Goal: Task Accomplishment & Management: Use online tool/utility

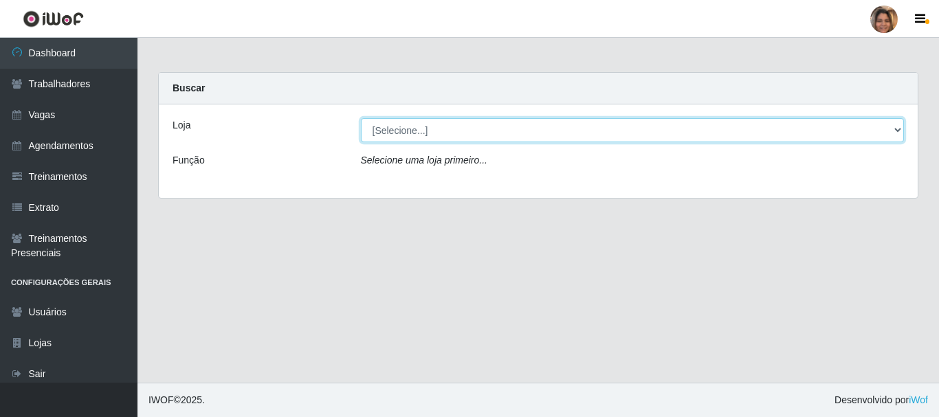
click at [895, 129] on select "[Selecione...] Mar Vermelho - CEASA Mar Vermelho - Centro de Distribuição" at bounding box center [633, 130] width 544 height 24
select select "474"
click at [361, 118] on select "[Selecione...] Mar Vermelho - CEASA Mar Vermelho - Centro de Distribuição" at bounding box center [633, 130] width 544 height 24
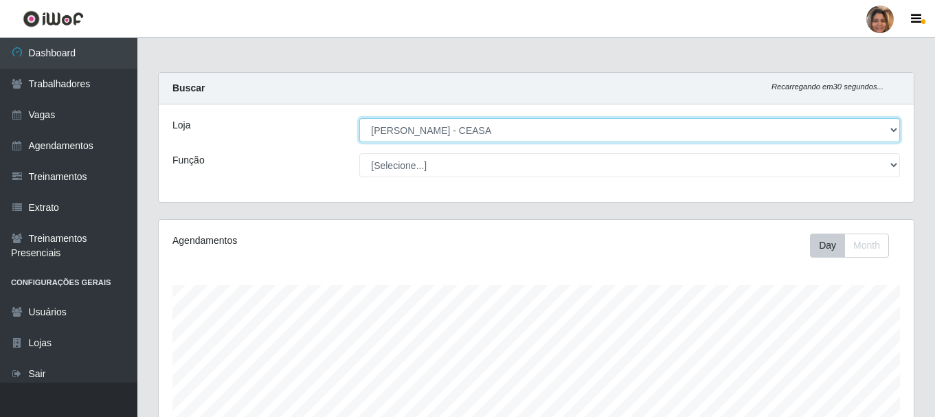
scroll to position [285, 755]
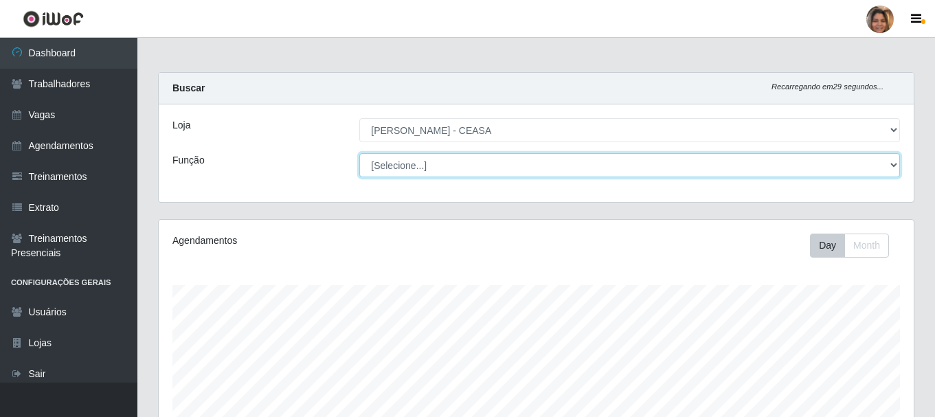
click at [472, 168] on select "[Selecione...] Repositor Repositor + Repositor ++" at bounding box center [629, 165] width 541 height 24
select select "24"
click at [359, 153] on select "[Selecione...] Repositor Repositor + Repositor ++" at bounding box center [629, 165] width 541 height 24
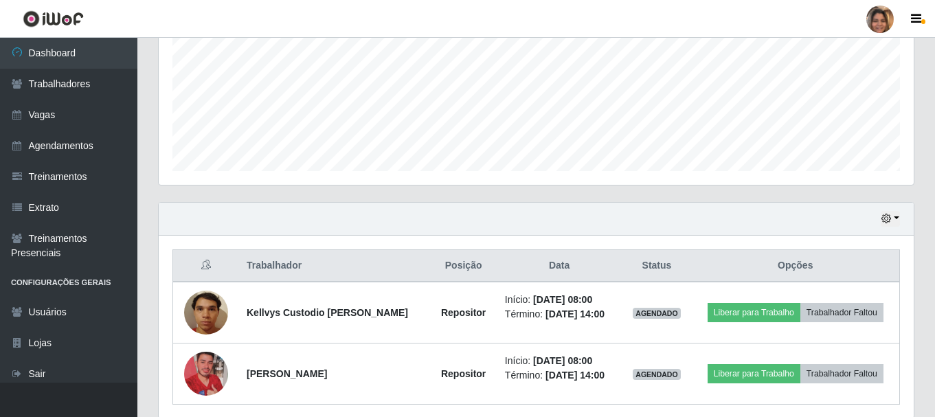
scroll to position [373, 0]
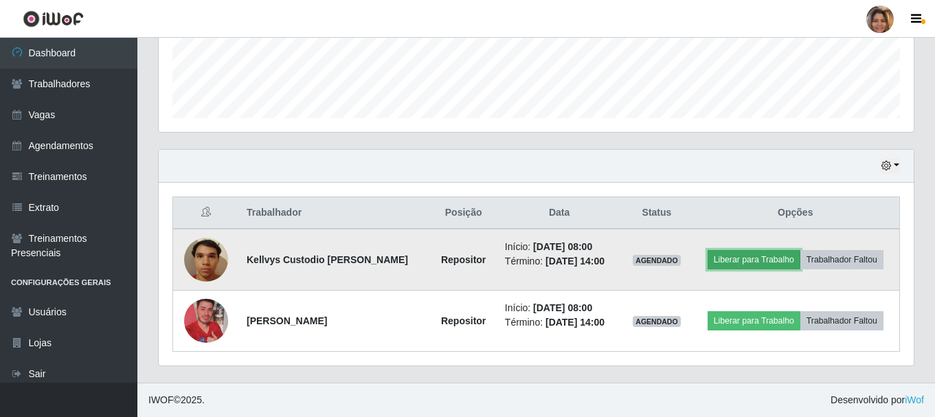
click at [783, 254] on button "Liberar para Trabalho" at bounding box center [754, 259] width 93 height 19
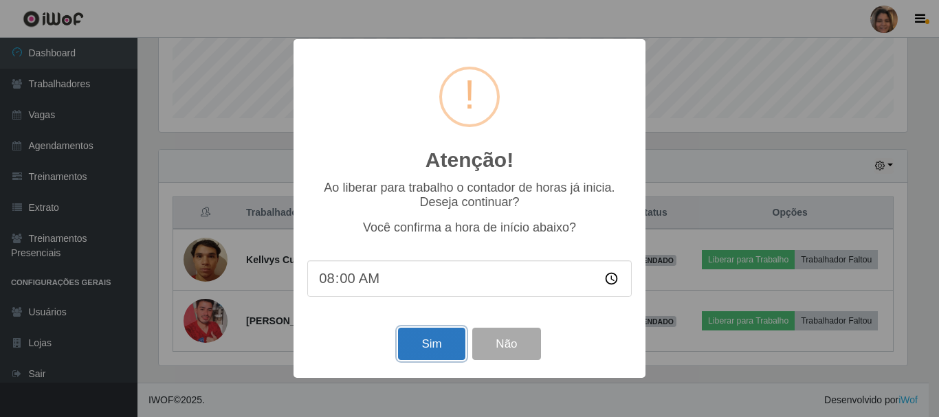
click at [425, 340] on button "Sim" at bounding box center [431, 344] width 67 height 32
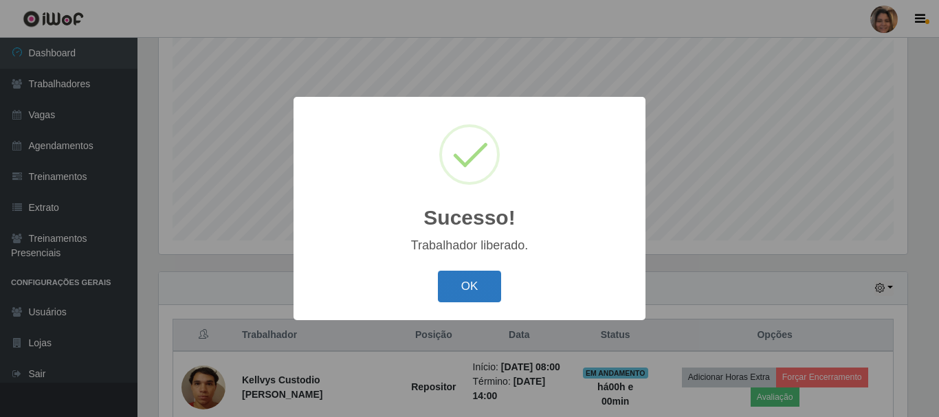
click at [491, 290] on button "OK" at bounding box center [470, 287] width 64 height 32
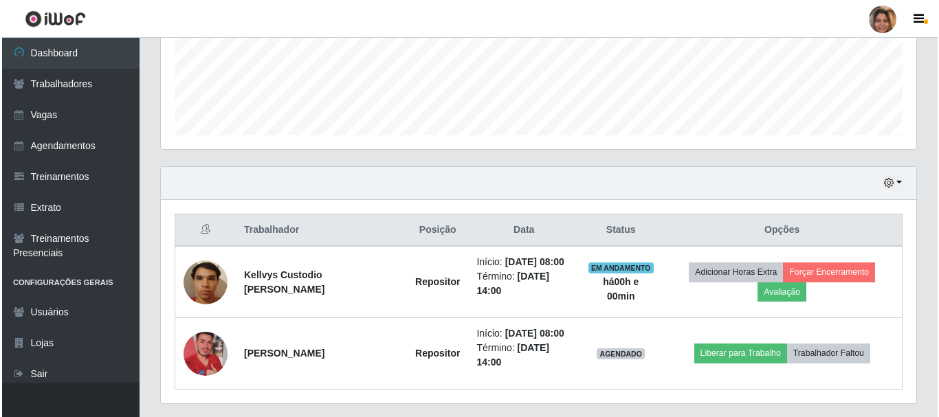
scroll to position [388, 0]
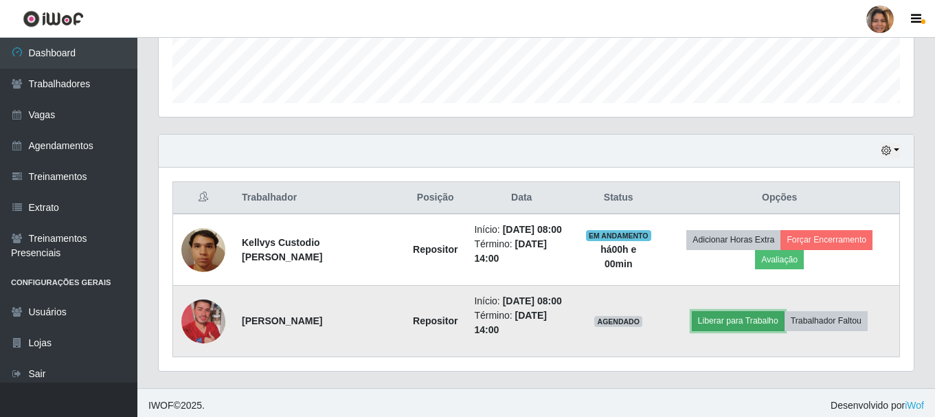
click at [731, 322] on button "Liberar para Trabalho" at bounding box center [738, 320] width 93 height 19
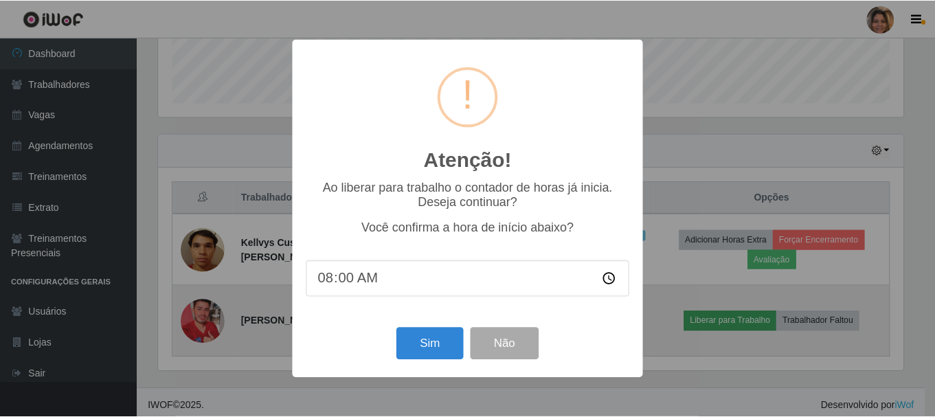
scroll to position [285, 748]
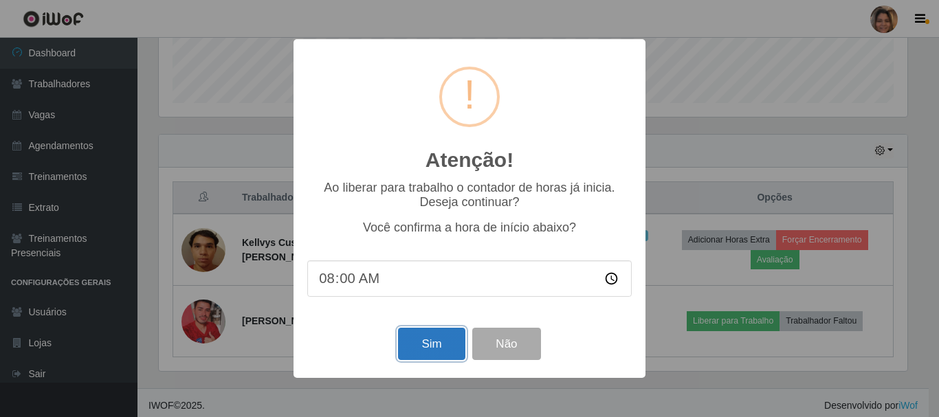
click at [411, 337] on button "Sim" at bounding box center [431, 344] width 67 height 32
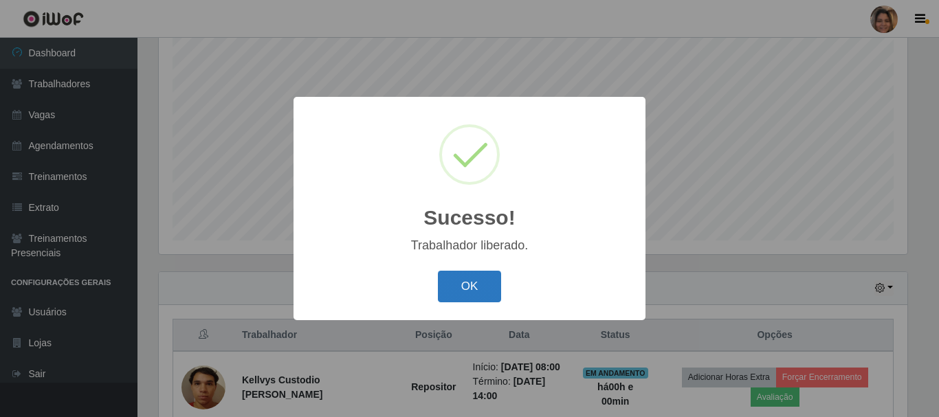
click at [452, 277] on button "OK" at bounding box center [470, 287] width 64 height 32
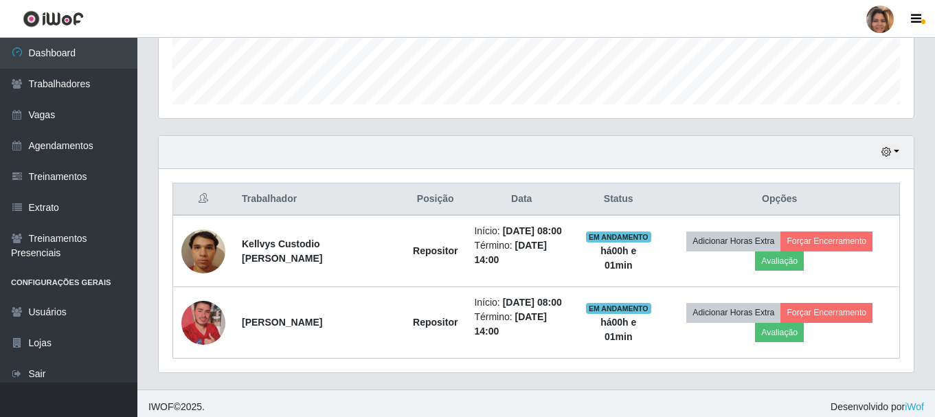
scroll to position [394, 0]
